Goal: Connect with others: Connect with others

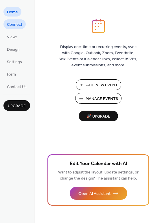
click at [14, 26] on span "Connect" at bounding box center [14, 25] width 15 height 6
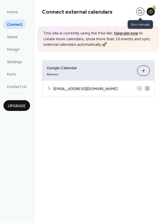
click at [141, 10] on button at bounding box center [140, 12] width 8 height 8
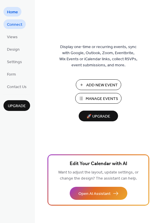
click at [21, 25] on span "Connect" at bounding box center [14, 25] width 15 height 6
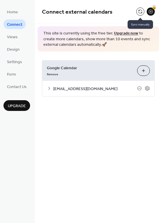
click at [140, 11] on button at bounding box center [140, 12] width 8 height 8
click at [141, 12] on button at bounding box center [140, 12] width 8 height 8
click at [142, 12] on button at bounding box center [140, 12] width 8 height 8
